Goal: Task Accomplishment & Management: Use online tool/utility

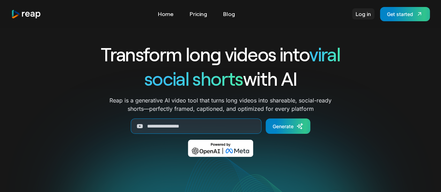
click at [363, 15] on link "Log in" at bounding box center [363, 13] width 22 height 11
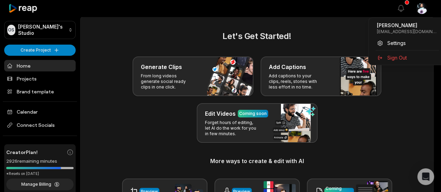
click at [428, 6] on html "OS Omari's Studio Create Project Home Projects Brand template Calendar Connect …" at bounding box center [220, 96] width 441 height 192
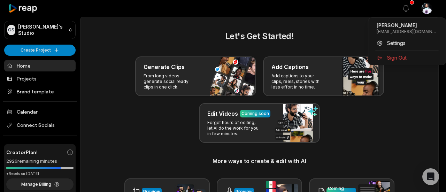
click at [403, 67] on html "OS Omari's Studio Create Project Home Projects Brand template Calendar Connect …" at bounding box center [223, 96] width 446 height 192
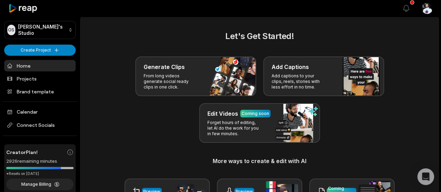
click at [429, 9] on html "OS Omari's Studio Create Project Home Projects Brand template Calendar Connect …" at bounding box center [220, 96] width 441 height 192
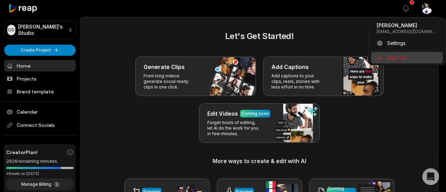
click at [396, 58] on span "Sign Out" at bounding box center [397, 57] width 20 height 7
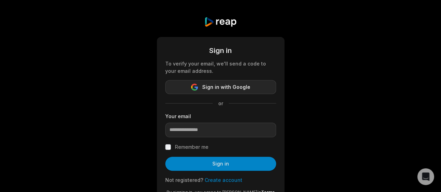
click at [243, 89] on span "Sign in with Google" at bounding box center [226, 87] width 48 height 8
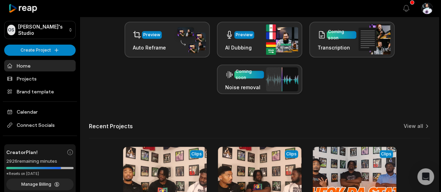
scroll to position [275, 0]
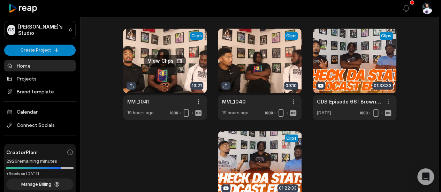
click at [151, 81] on link at bounding box center [165, 74] width 84 height 91
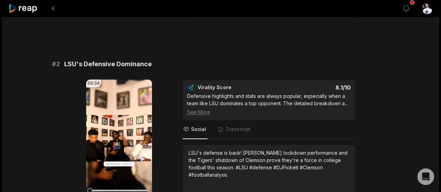
scroll to position [395, 0]
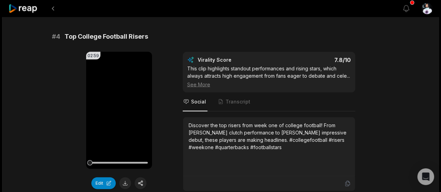
scroll to position [656, 0]
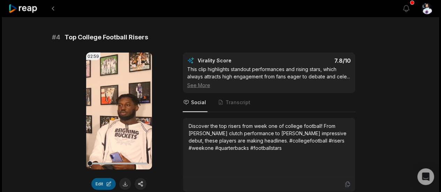
click at [104, 180] on button "Edit" at bounding box center [103, 184] width 24 height 12
